Goal: Task Accomplishment & Management: Manage account settings

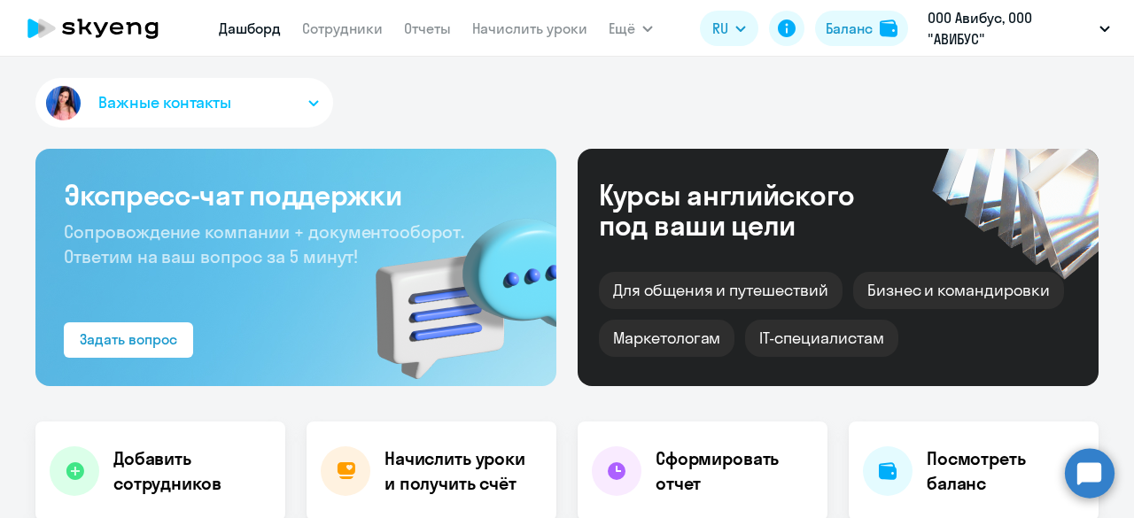
select select "30"
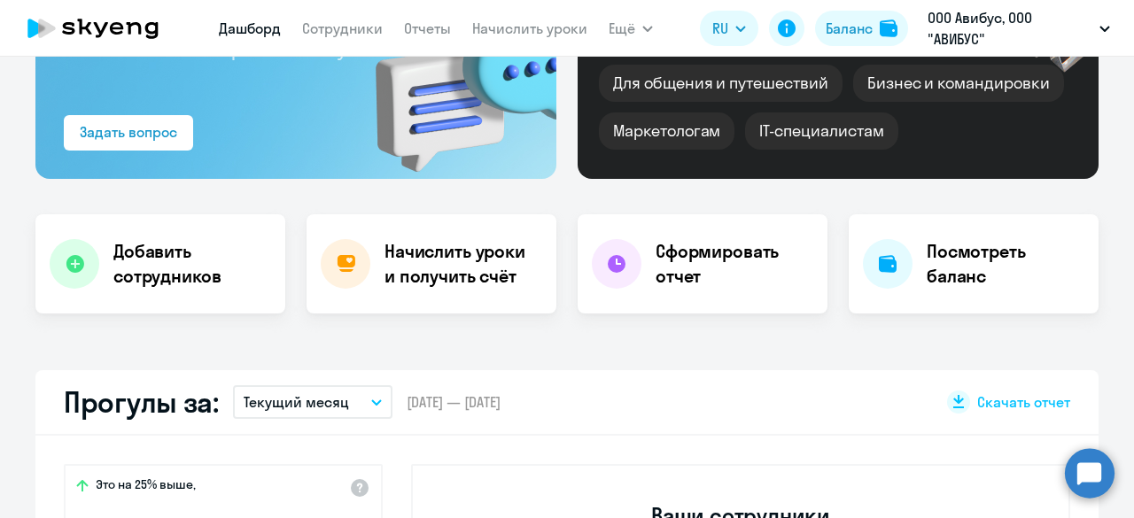
scroll to position [89, 0]
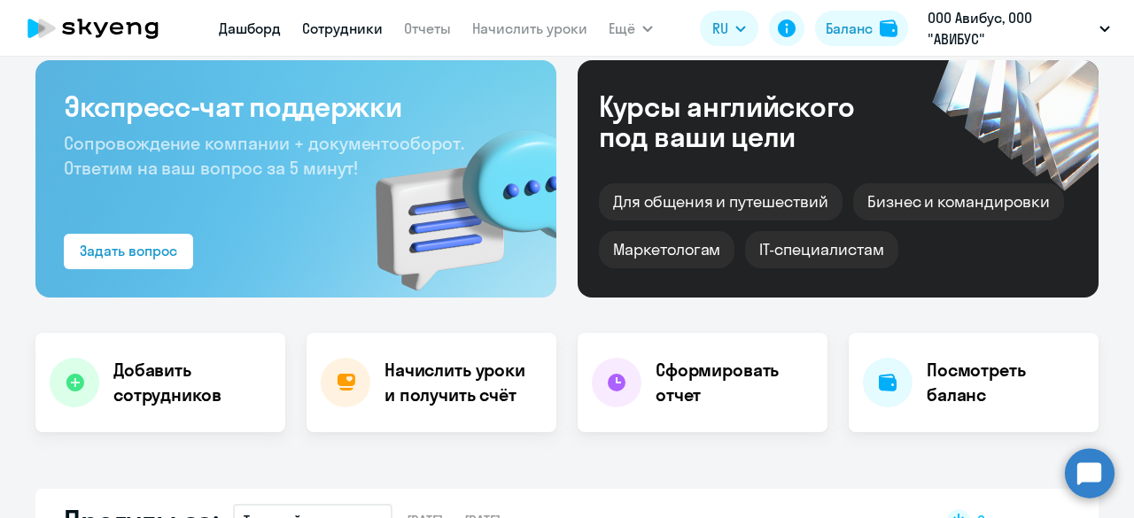
click at [361, 35] on link "Сотрудники" at bounding box center [342, 28] width 81 height 18
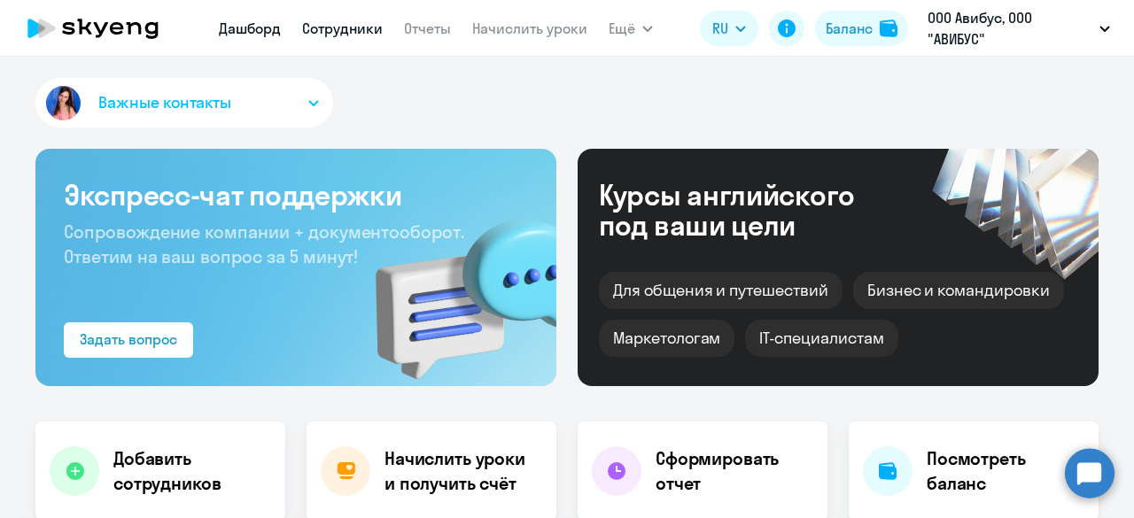
select select "30"
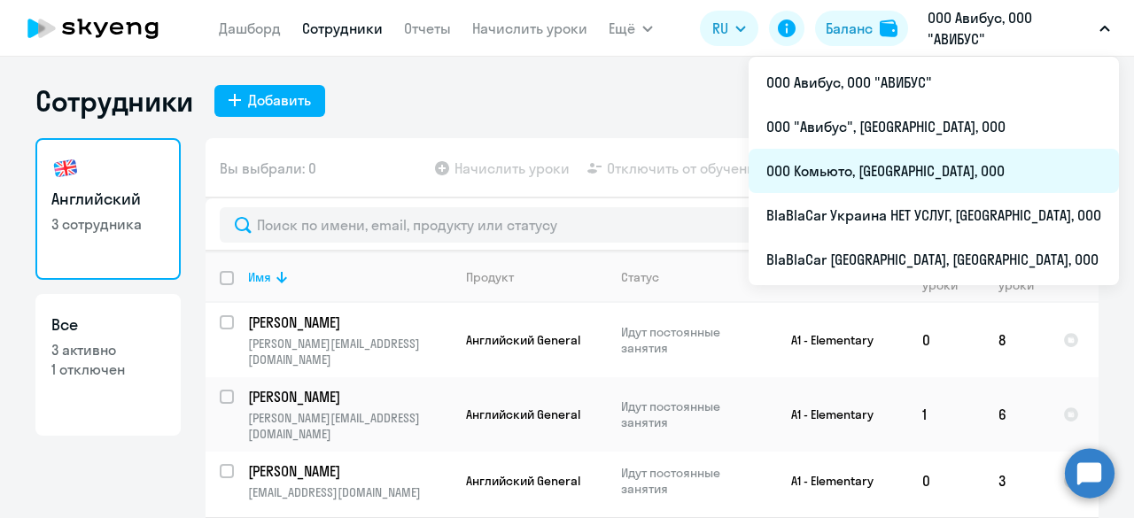
click at [970, 169] on li "ООО Комьюто, [GEOGRAPHIC_DATA], ООО" at bounding box center [933, 171] width 370 height 44
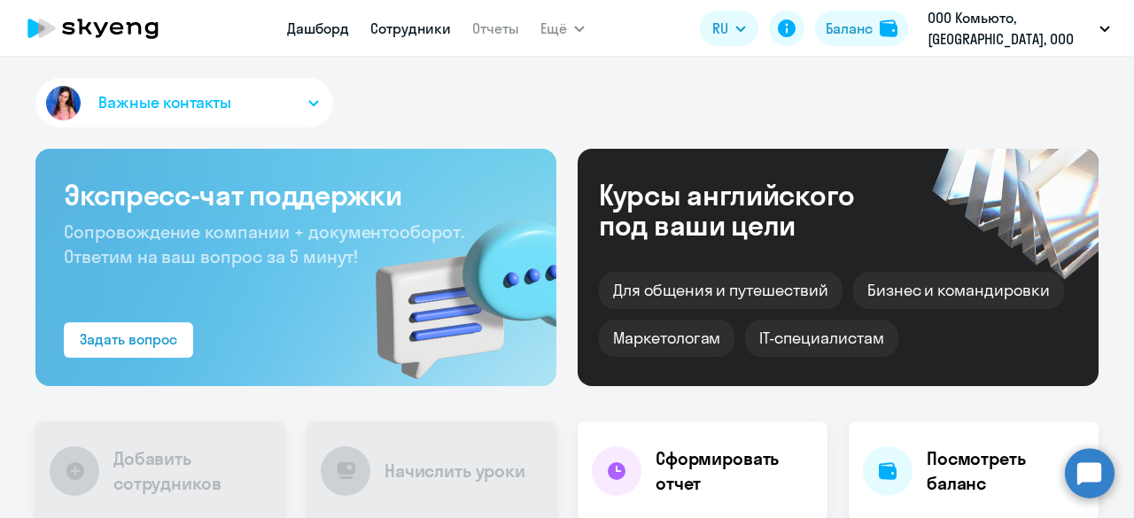
click at [411, 35] on link "Сотрудники" at bounding box center [410, 28] width 81 height 18
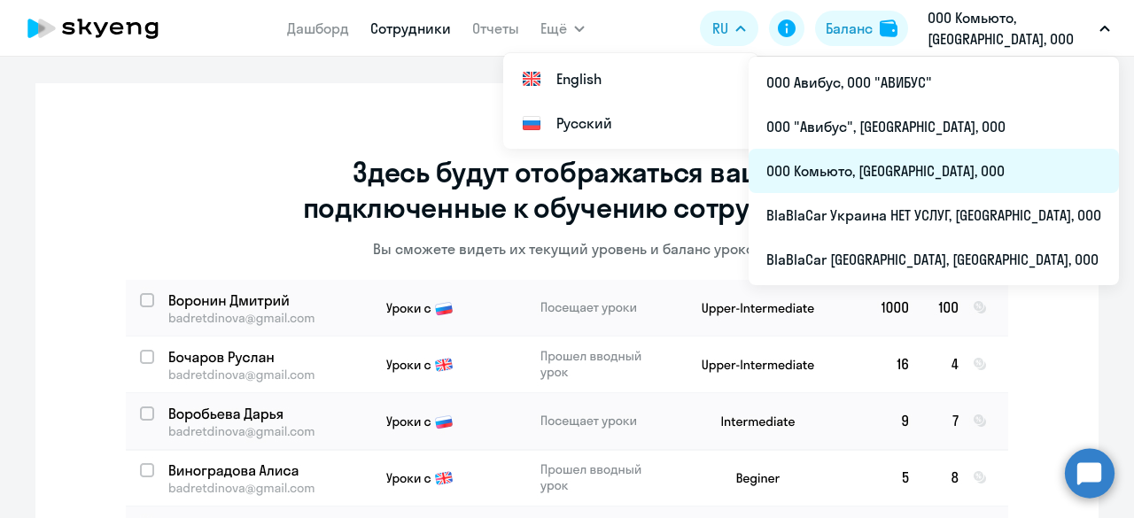
click at [955, 164] on li "ООО Комьюто, [GEOGRAPHIC_DATA], ООО" at bounding box center [933, 171] width 370 height 44
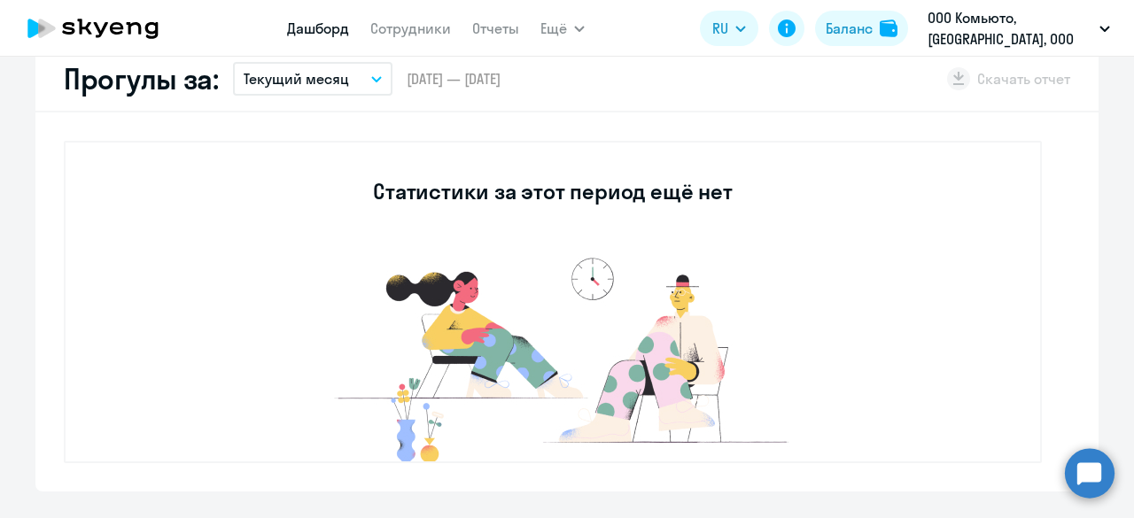
scroll to position [531, 0]
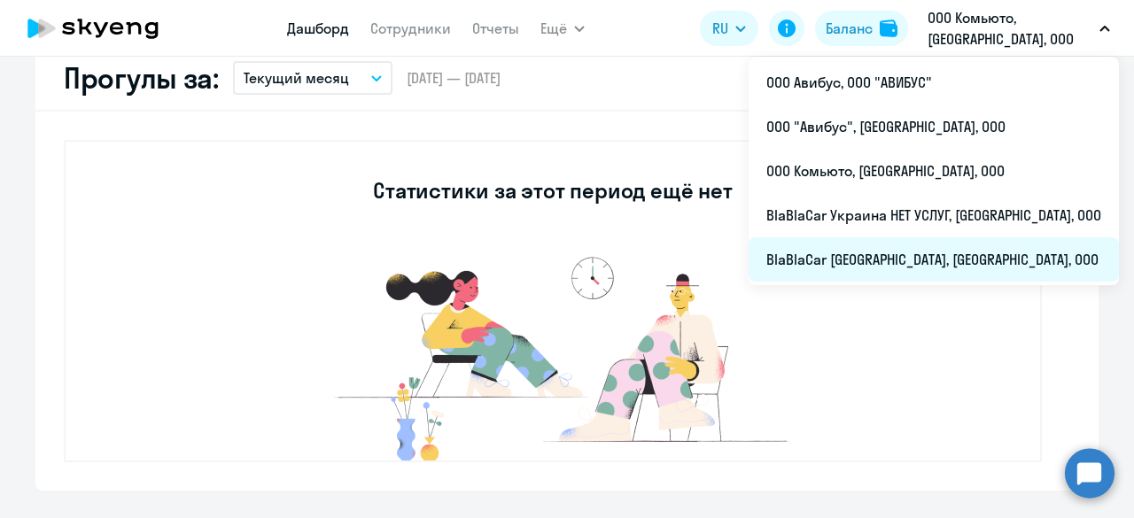
click at [942, 264] on li "BlaBlaCar [GEOGRAPHIC_DATA], [GEOGRAPHIC_DATA], ООО" at bounding box center [933, 259] width 370 height 44
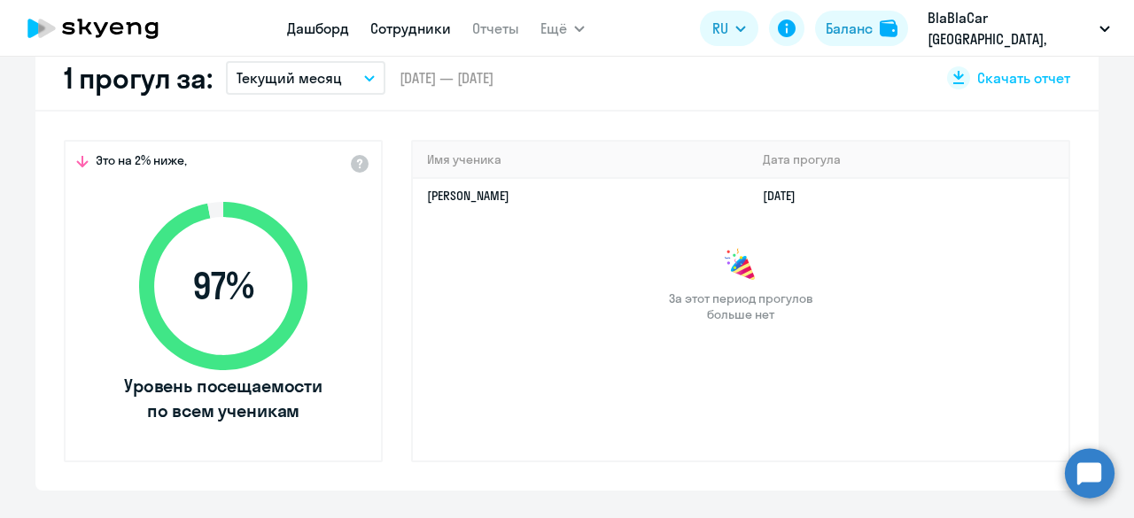
click at [407, 26] on link "Сотрудники" at bounding box center [410, 28] width 81 height 18
select select "30"
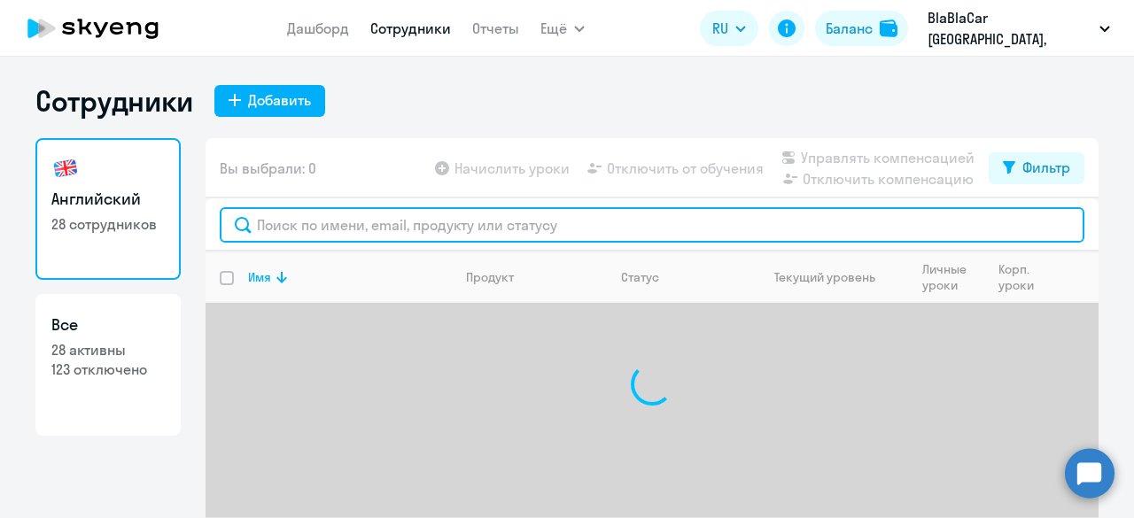
click at [505, 233] on input "text" at bounding box center [652, 224] width 865 height 35
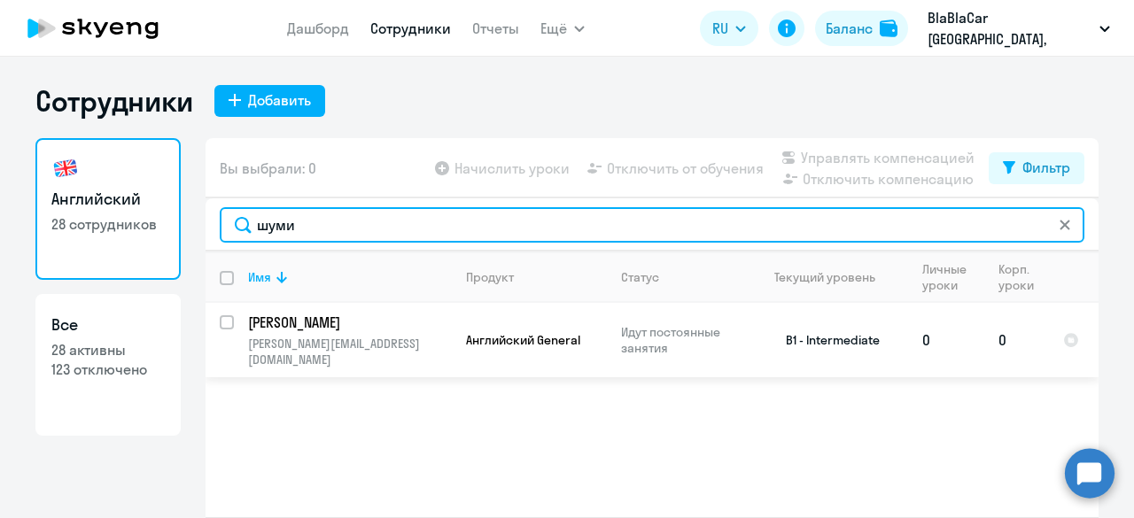
type input "шуми"
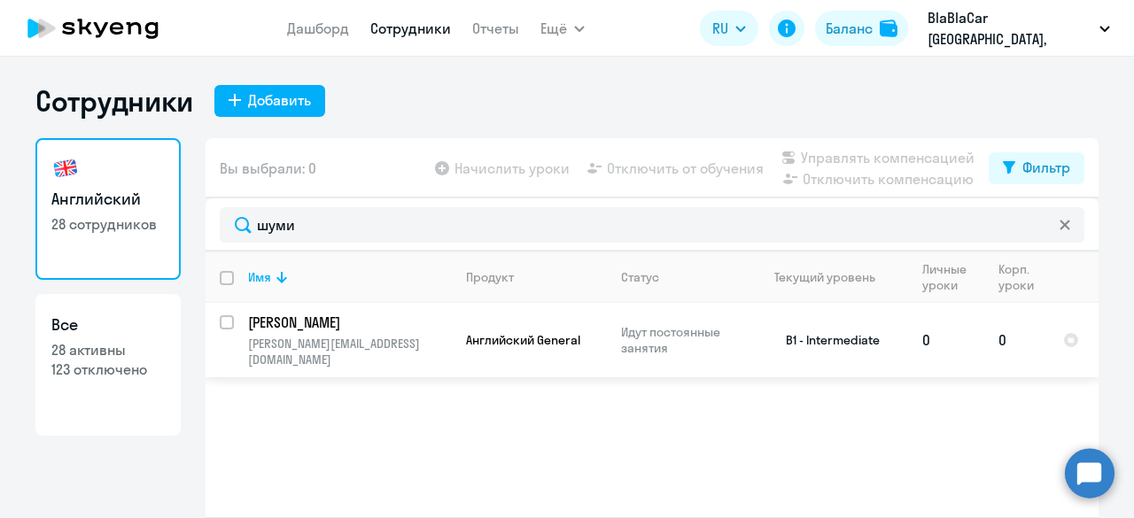
click at [222, 323] on input "select row 12802662" at bounding box center [237, 332] width 35 height 35
checkbox input "true"
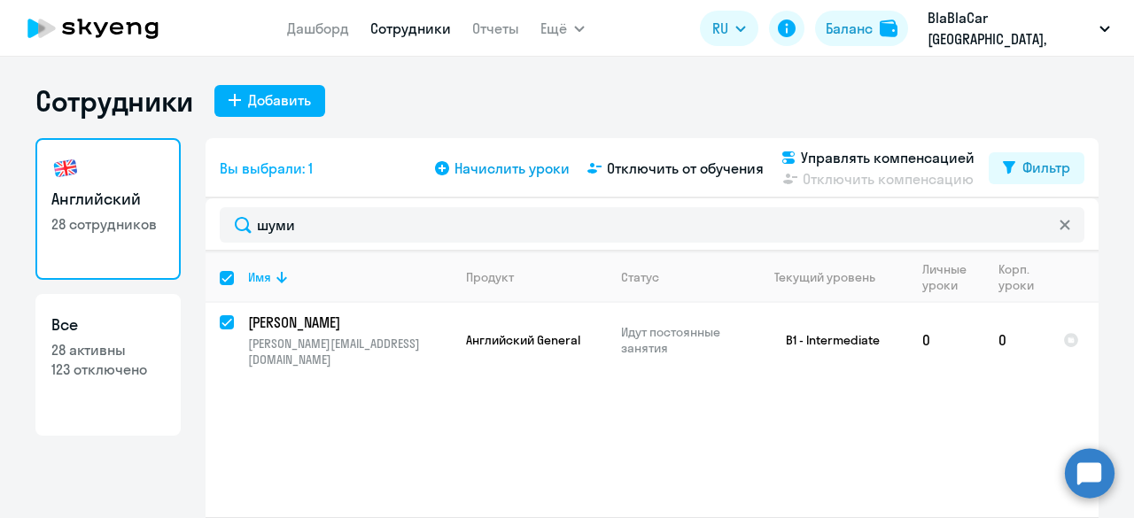
click at [549, 173] on span "Начислить уроки" at bounding box center [511, 168] width 115 height 21
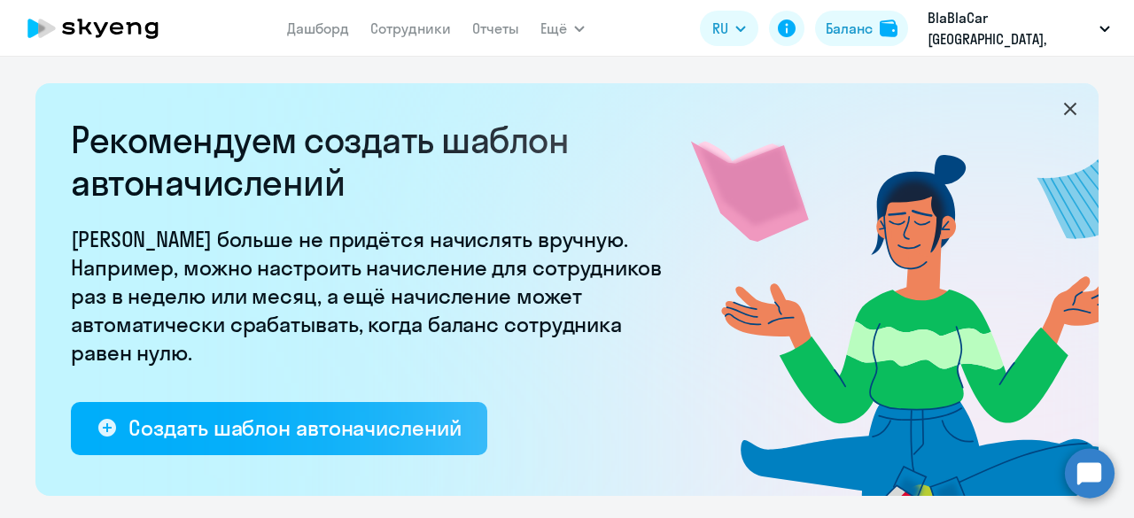
select select "10"
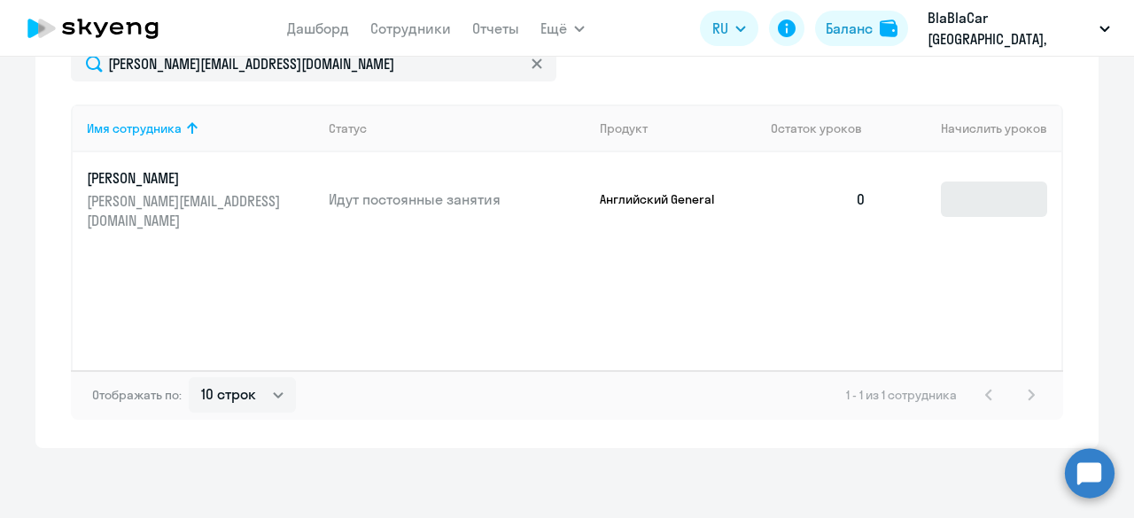
scroll to position [783, 0]
click at [982, 190] on input at bounding box center [994, 199] width 106 height 35
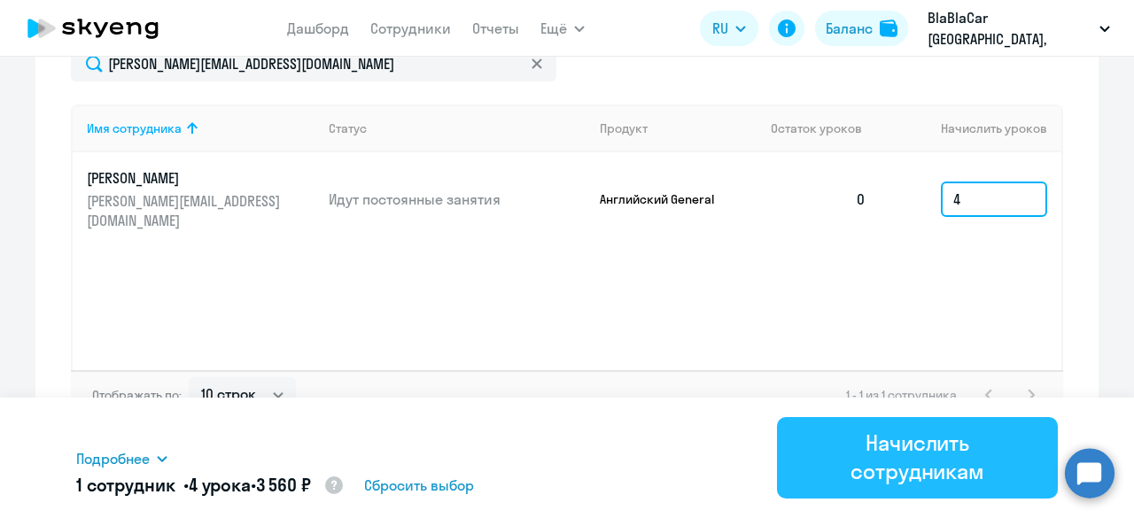
type input "4"
click at [985, 451] on div "Начислить сотрудникам" at bounding box center [917, 457] width 231 height 57
